Goal: Book appointment/travel/reservation

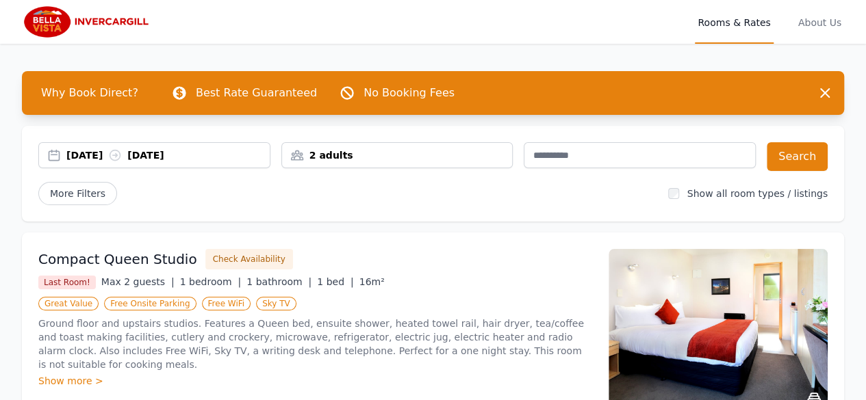
click at [49, 151] on div "[DATE] [DATE]" at bounding box center [154, 156] width 231 height 14
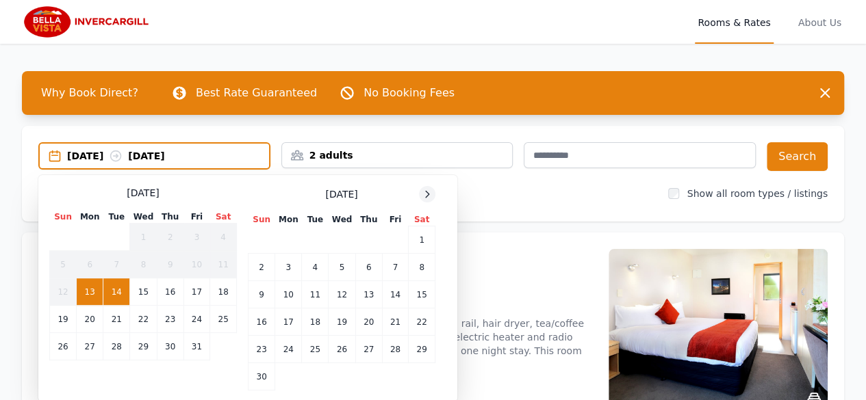
click at [423, 195] on icon at bounding box center [427, 194] width 11 height 11
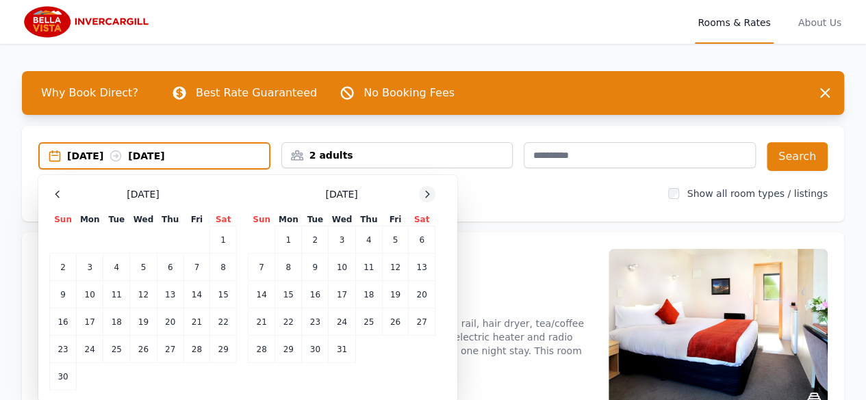
click at [423, 195] on icon at bounding box center [427, 194] width 11 height 11
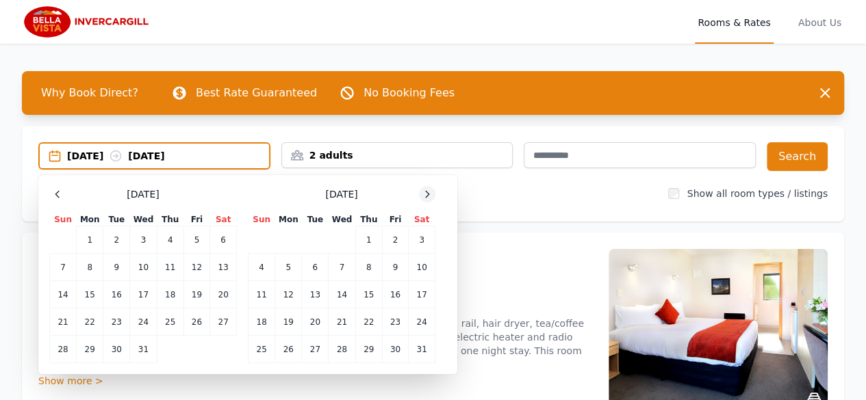
click at [423, 195] on icon at bounding box center [427, 194] width 11 height 11
click at [395, 298] on td "20" at bounding box center [395, 294] width 26 height 27
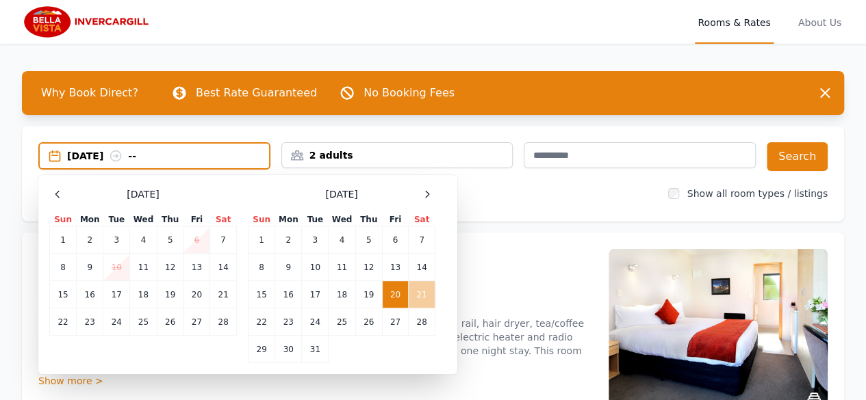
click at [412, 294] on td "21" at bounding box center [422, 294] width 27 height 27
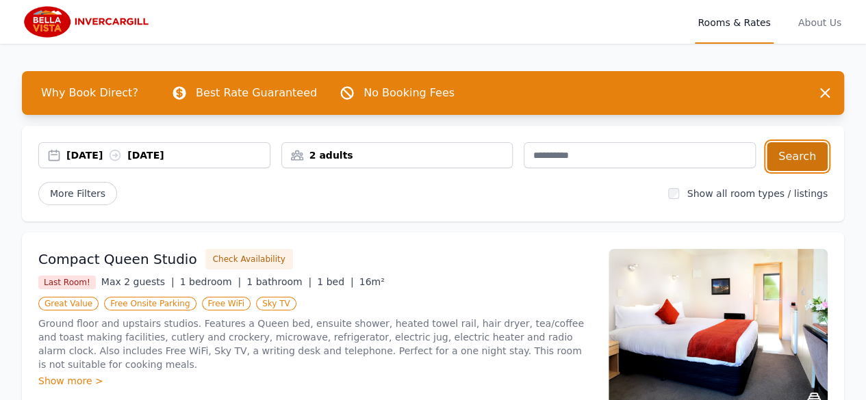
click at [799, 162] on button "Search" at bounding box center [797, 156] width 61 height 29
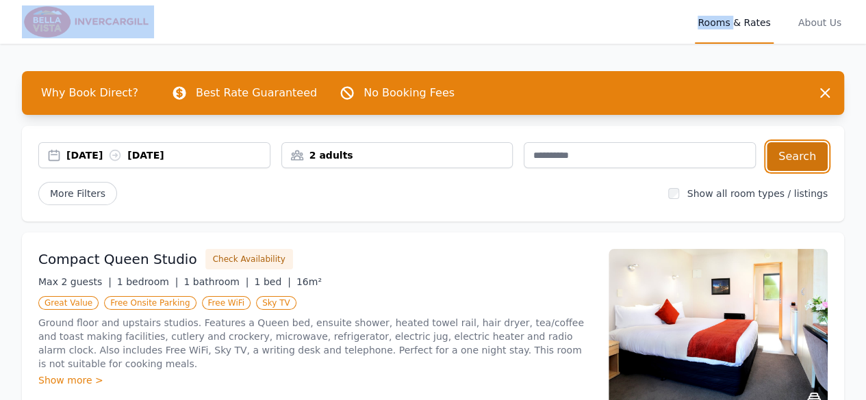
click at [784, 155] on button "Search" at bounding box center [797, 156] width 61 height 29
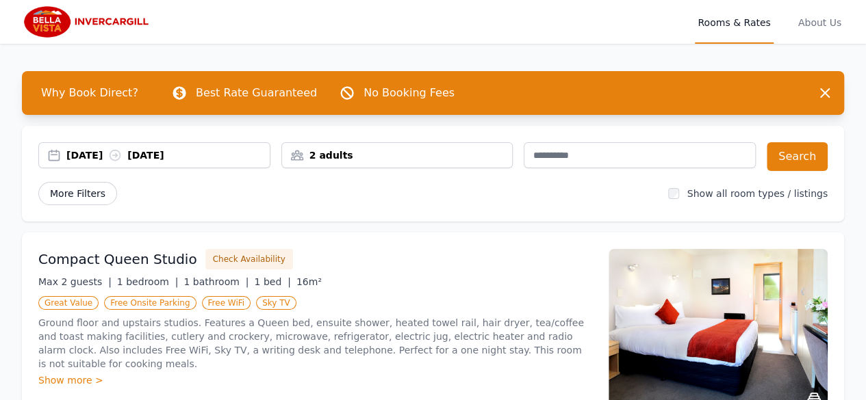
click at [82, 196] on span "More Filters" at bounding box center [77, 193] width 79 height 23
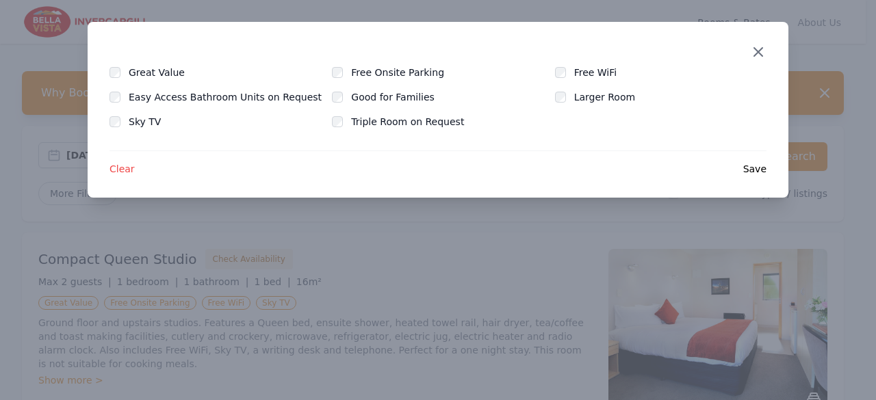
click at [761, 49] on icon "button" at bounding box center [758, 52] width 8 height 8
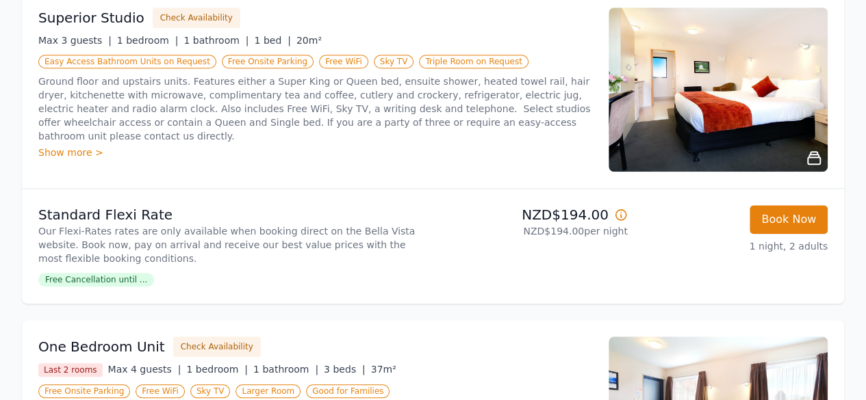
scroll to position [411, 0]
